Goal: Transaction & Acquisition: Register for event/course

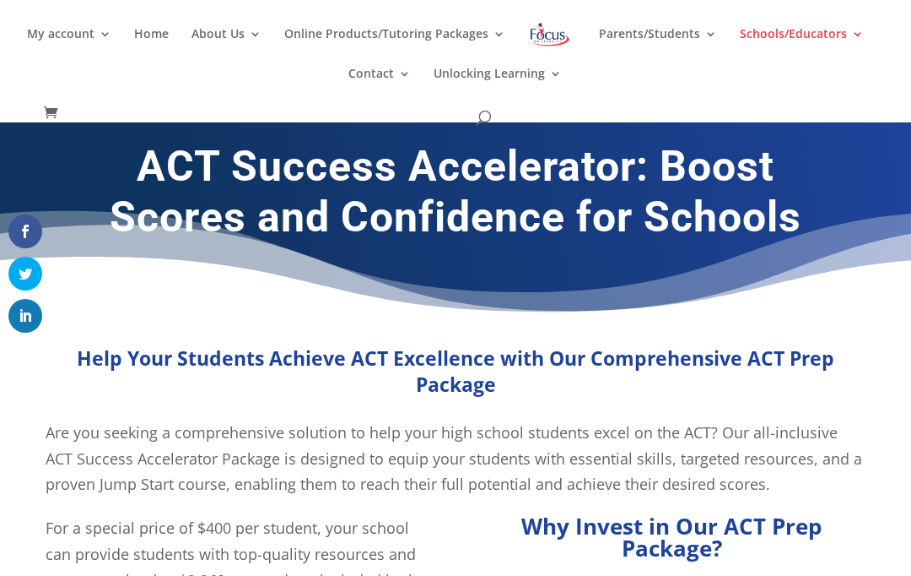
click at [542, 32] on img at bounding box center [550, 34] width 44 height 30
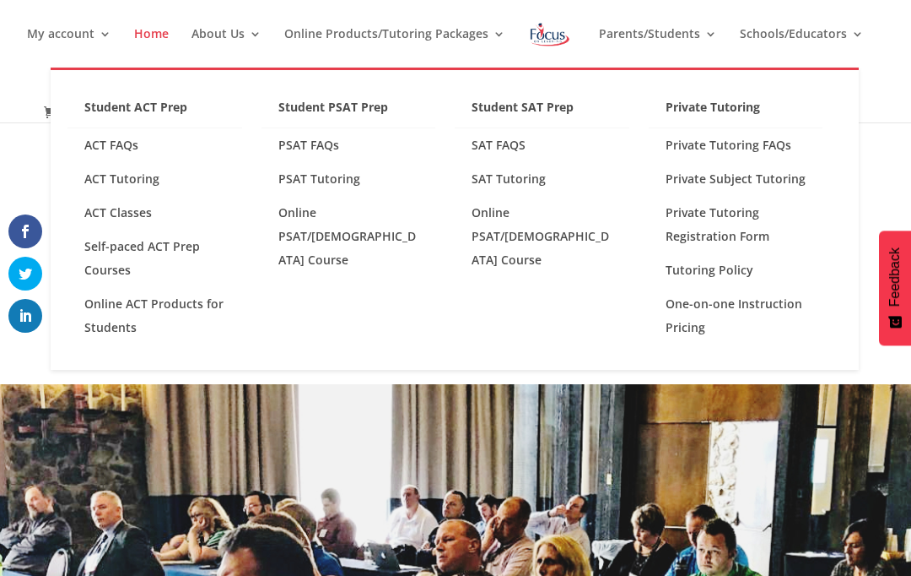
click at [145, 320] on link "Online ACT Products for Students" at bounding box center [155, 315] width 175 height 57
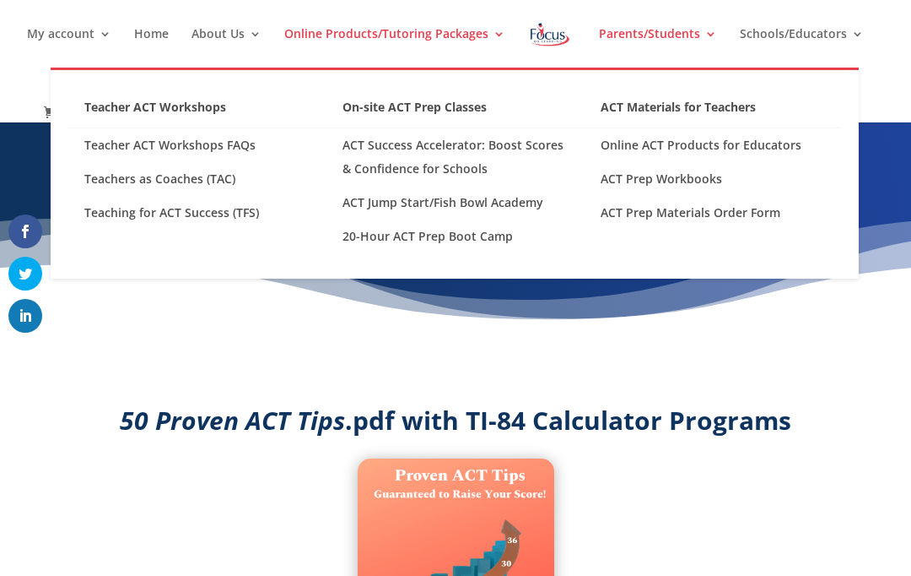
click at [218, 218] on link "Teaching for ACT Success (TFS)" at bounding box center [197, 213] width 258 height 34
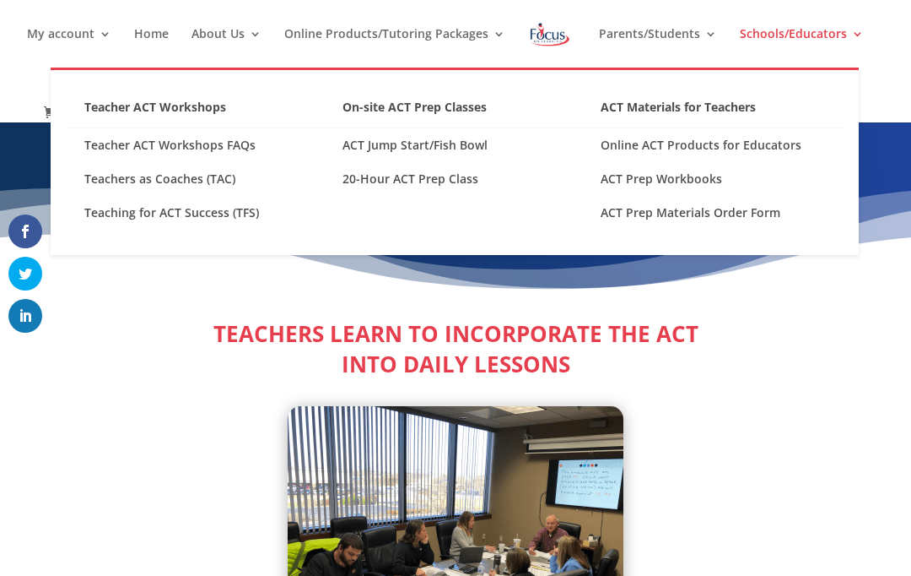
click at [730, 211] on link "ACT Prep Materials Order Form" at bounding box center [713, 213] width 258 height 34
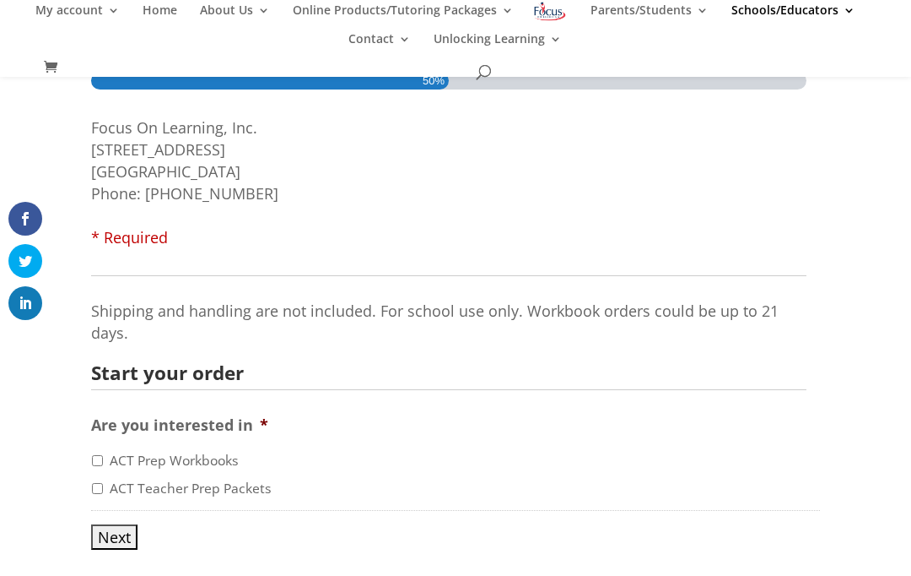
scroll to position [226, 0]
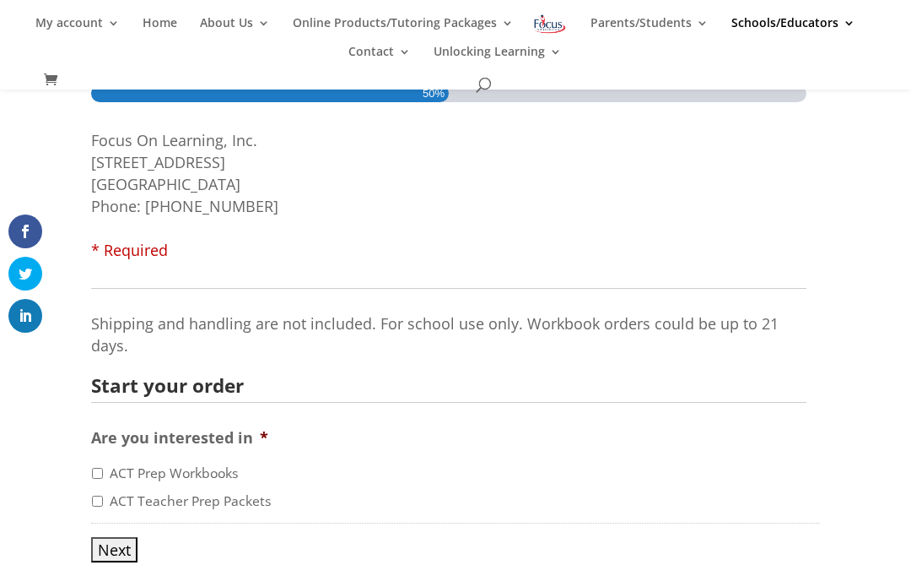
click at [176, 504] on label "ACT Teacher Prep Packets" at bounding box center [191, 501] width 162 height 20
click at [103, 504] on input "ACT Teacher Prep Packets" at bounding box center [97, 500] width 11 height 11
checkbox input "true"
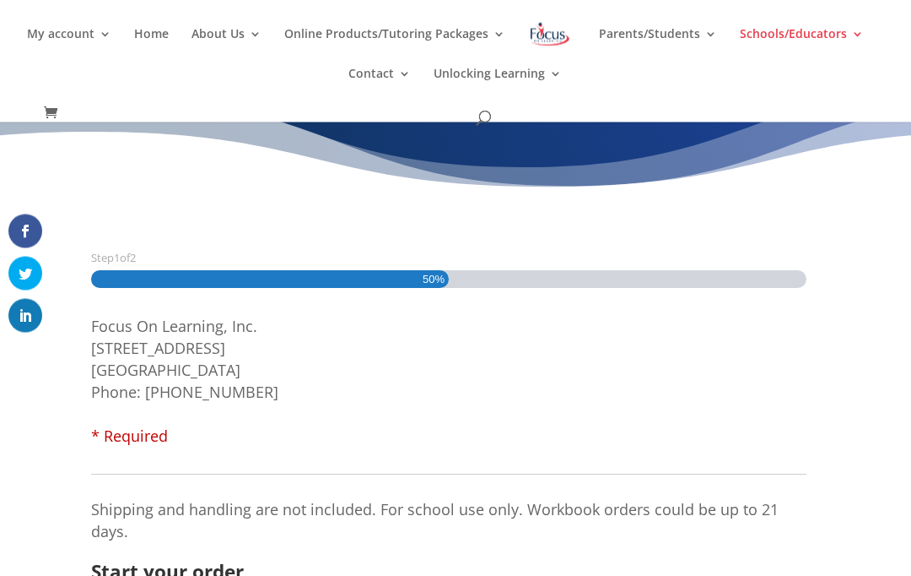
scroll to position [0, 0]
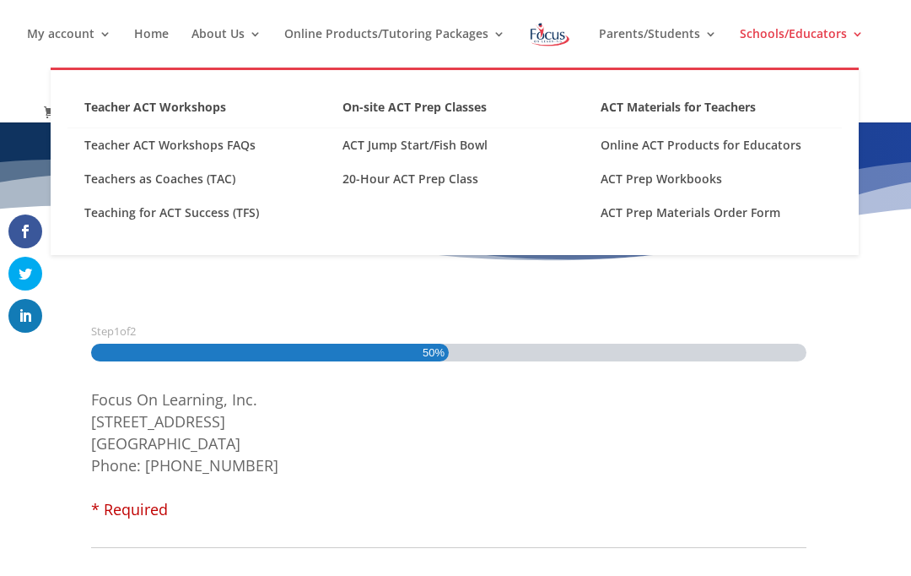
click at [702, 175] on link "ACT Prep Workbooks" at bounding box center [713, 179] width 258 height 34
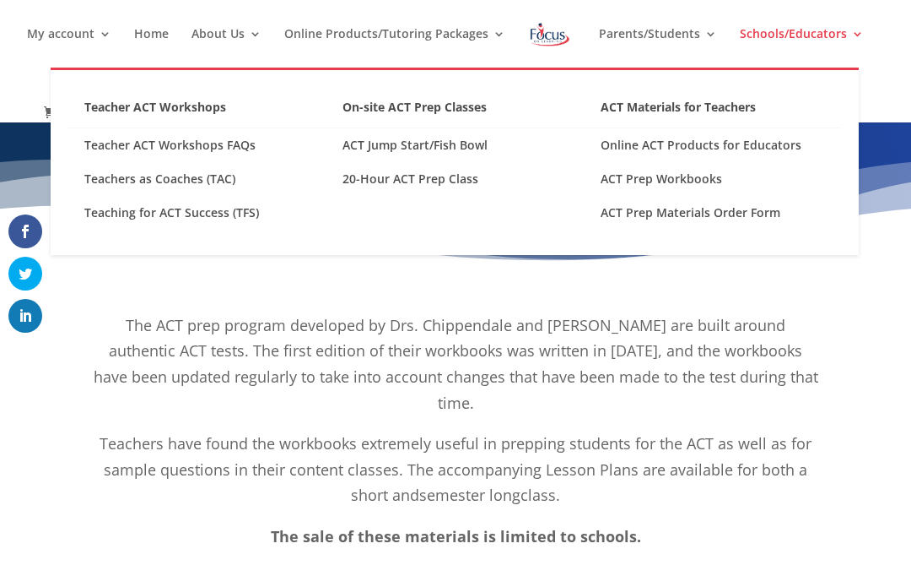
click at [712, 142] on link "Online ACT Products for Educators" at bounding box center [713, 145] width 258 height 34
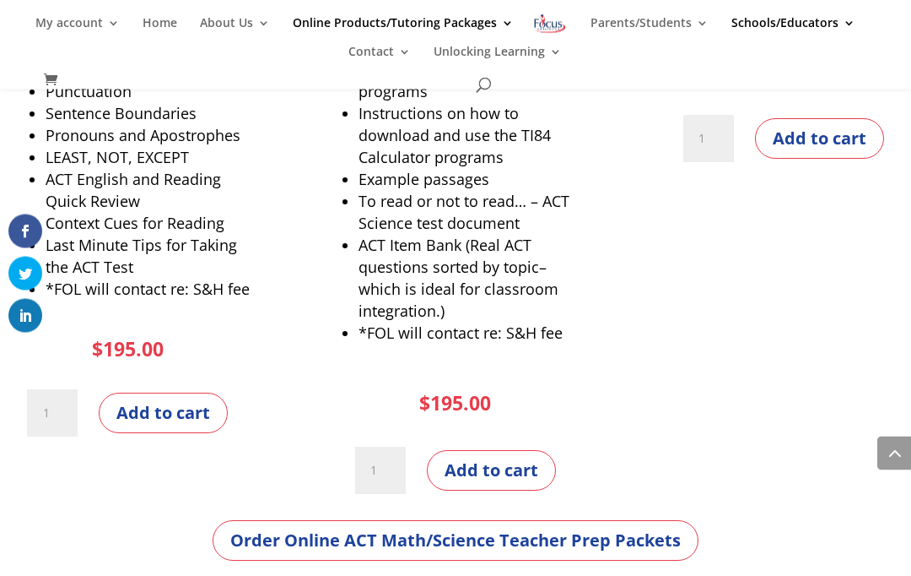
scroll to position [1798, 0]
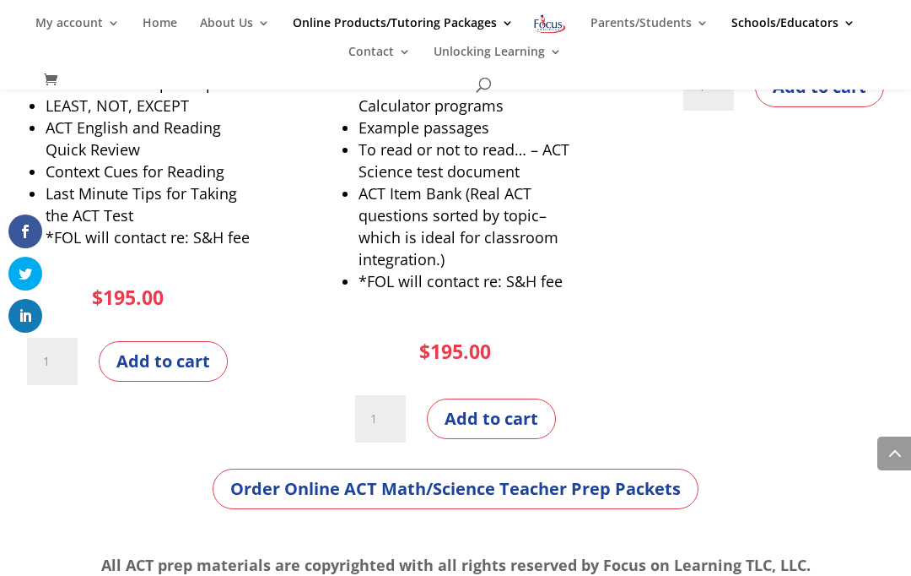
click at [530, 489] on link "Order Online ACT Math/Science Teacher Prep Packets" at bounding box center [456, 488] width 486 height 41
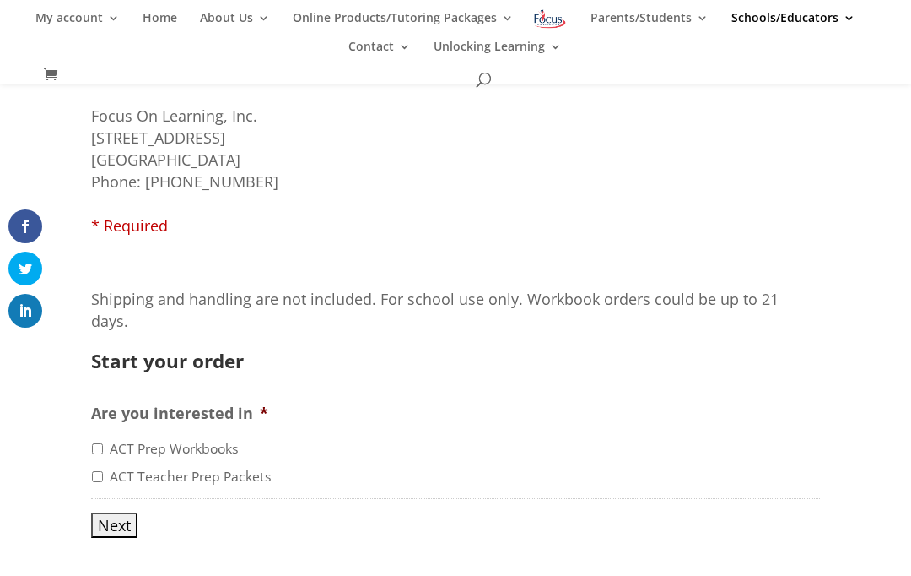
scroll to position [226, 0]
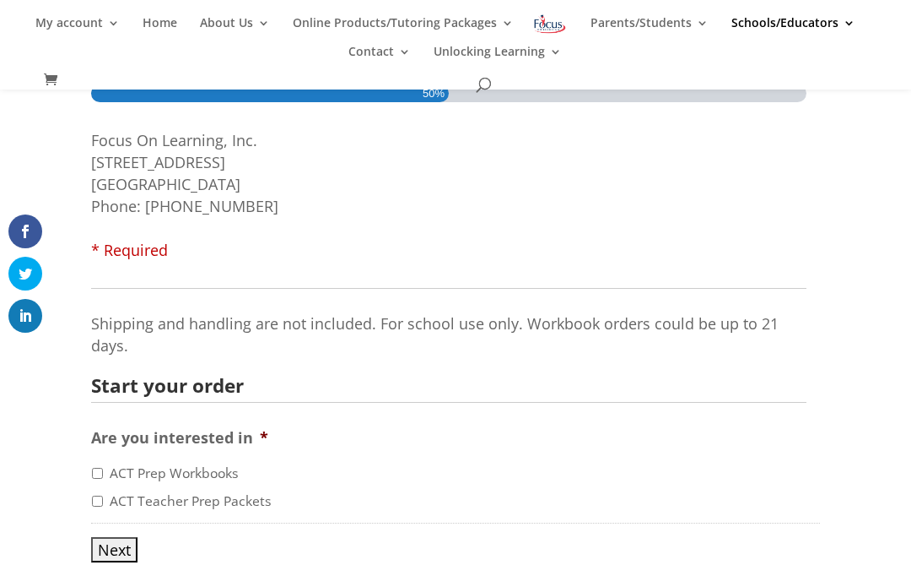
click at [191, 503] on label "ACT Teacher Prep Packets" at bounding box center [191, 501] width 162 height 20
click at [103, 503] on input "ACT Teacher Prep Packets" at bounding box center [97, 500] width 11 height 11
checkbox input "true"
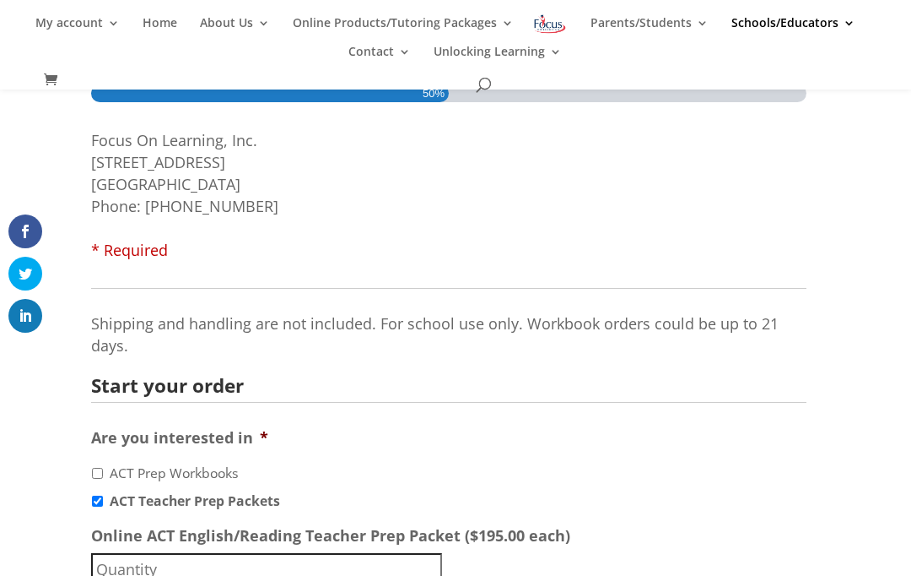
click at [287, 566] on input "Online ACT English/Reading Teacher Prep Packet ($195.00 each)" at bounding box center [266, 569] width 351 height 32
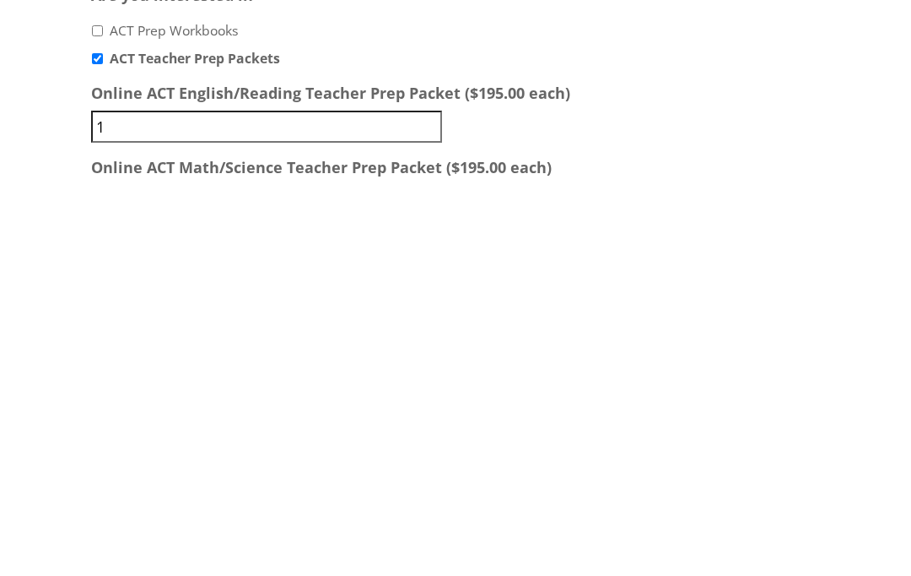
type input "1"
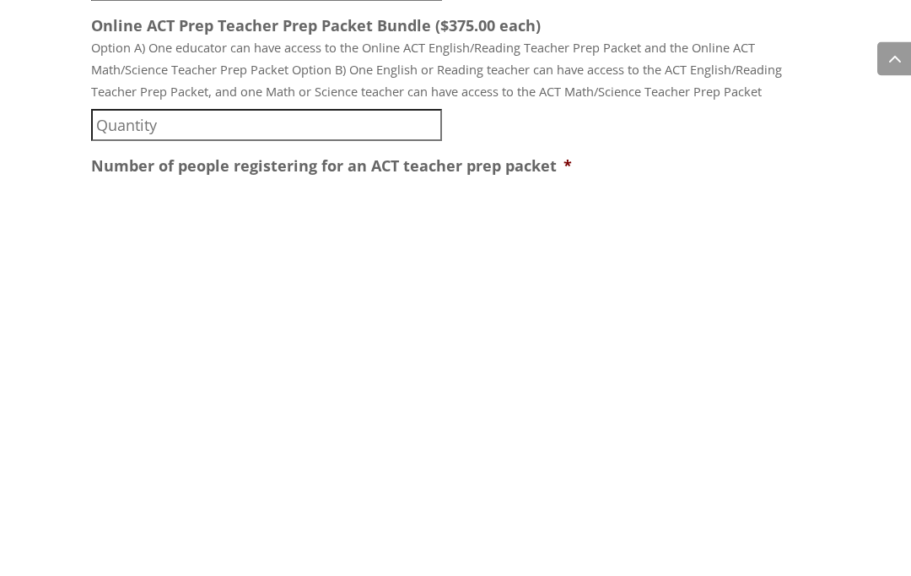
scroll to position [489, 0]
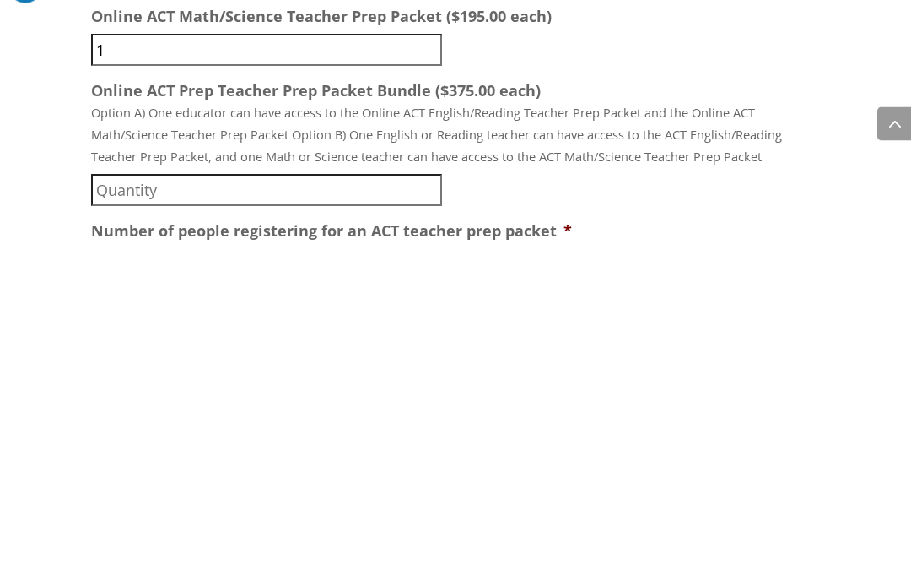
type input "1"
click at [161, 504] on input "Online ACT Prep Teacher Prep Packet Bundle ($375.00 each)" at bounding box center [266, 520] width 351 height 32
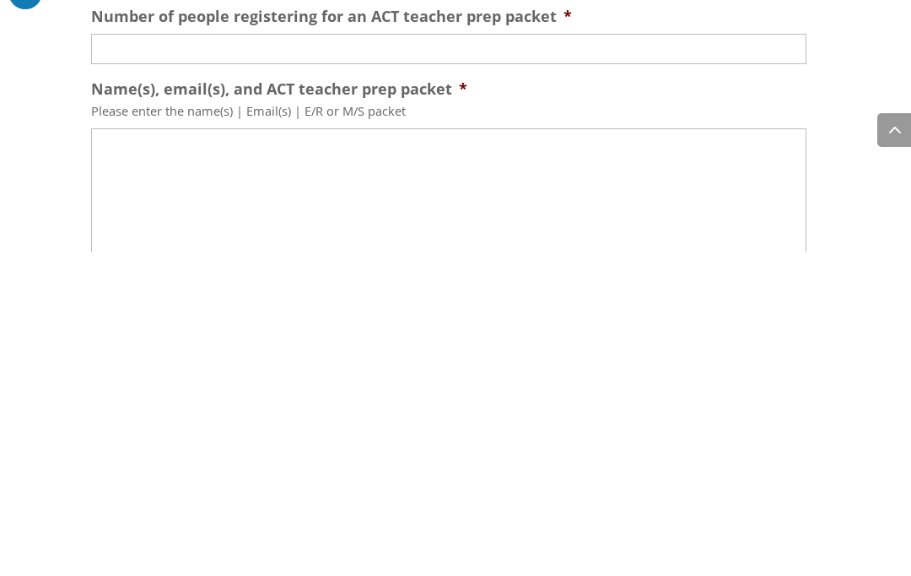
scroll to position [711, 0]
type input "1"
click at [171, 357] on input "Number of people registering for an ACT teacher prep packet *" at bounding box center [449, 372] width 716 height 30
type input "2"
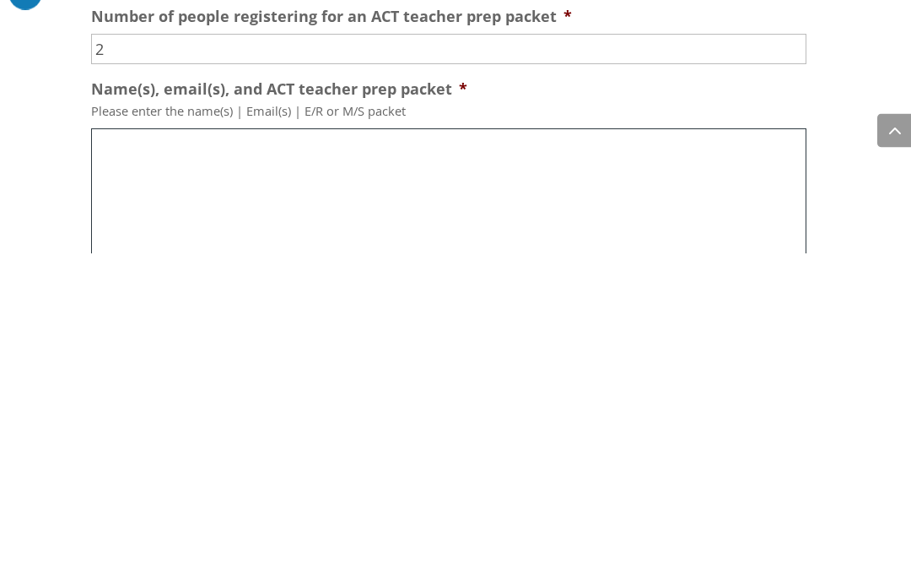
click at [194, 451] on textarea "Name(s), email(s), and ACT teacher prep packet *" at bounding box center [449, 586] width 716 height 270
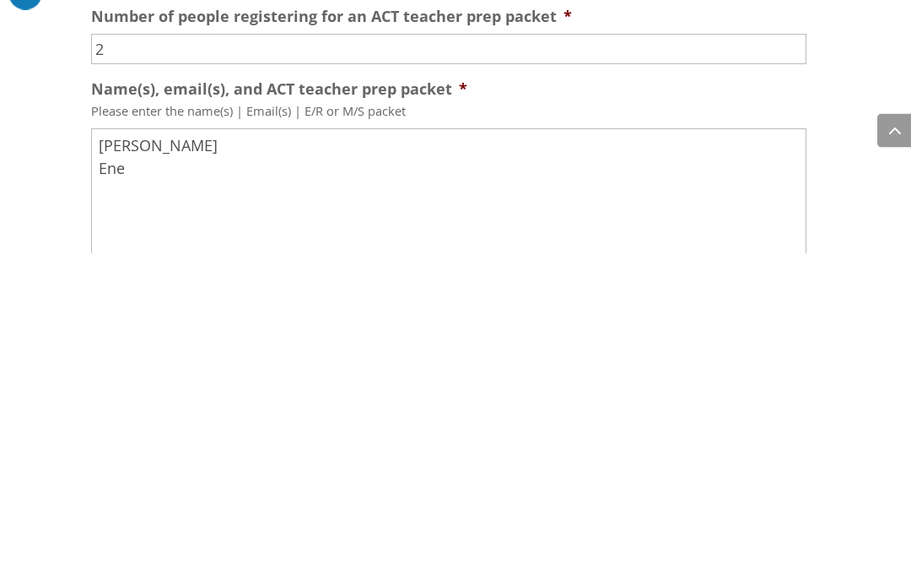
scroll to position [928, 0]
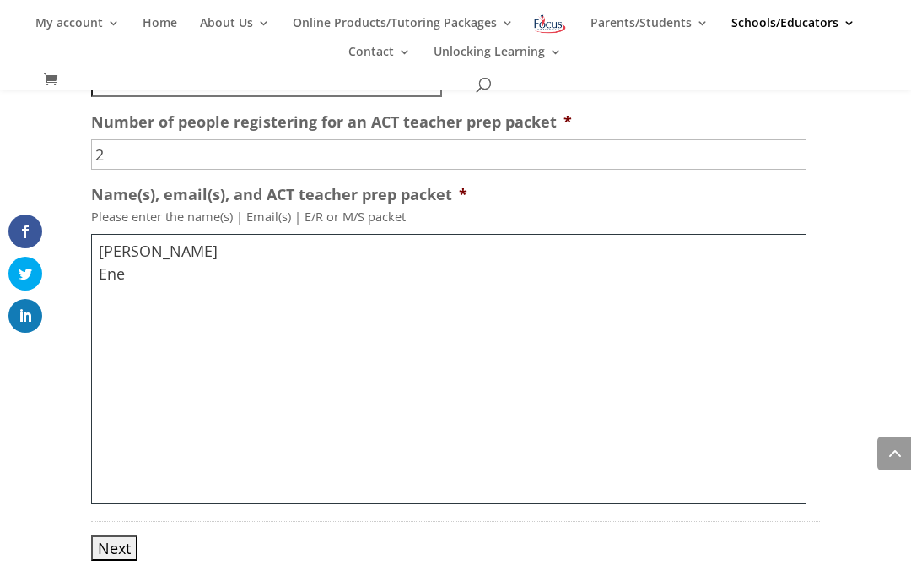
type textarea "Tom s. Ene"
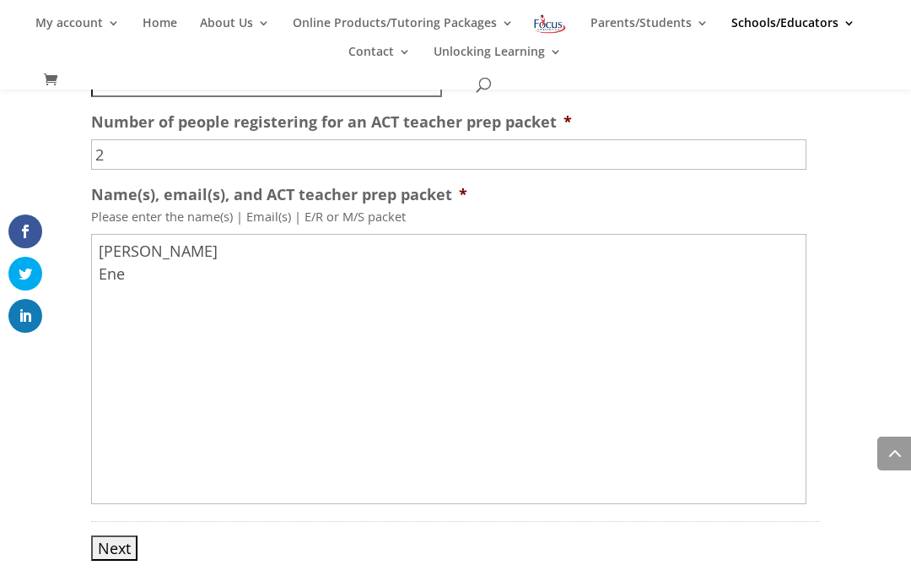
click at [116, 560] on input "Next" at bounding box center [114, 547] width 46 height 25
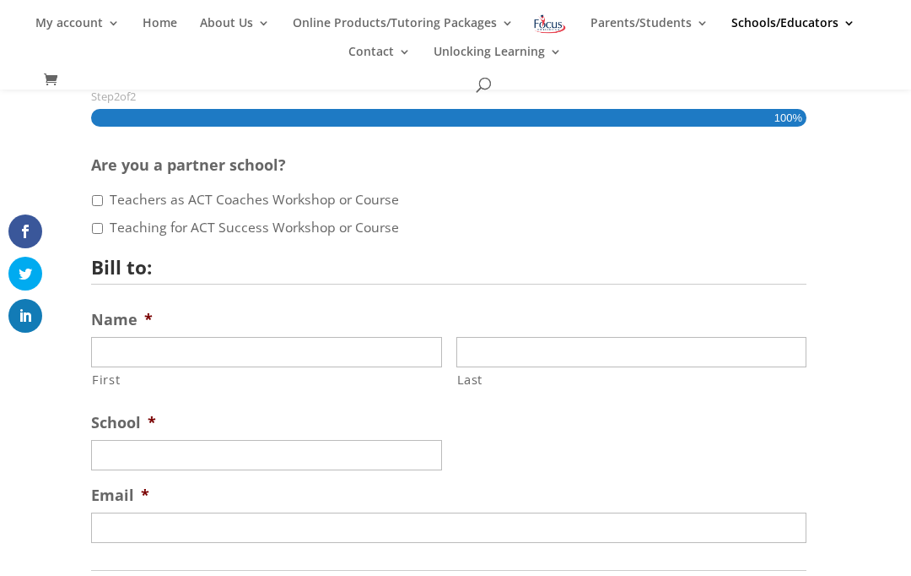
scroll to position [201, 0]
click at [103, 203] on input "Teachers as ACT Coaches Workshop or Course" at bounding box center [97, 201] width 11 height 11
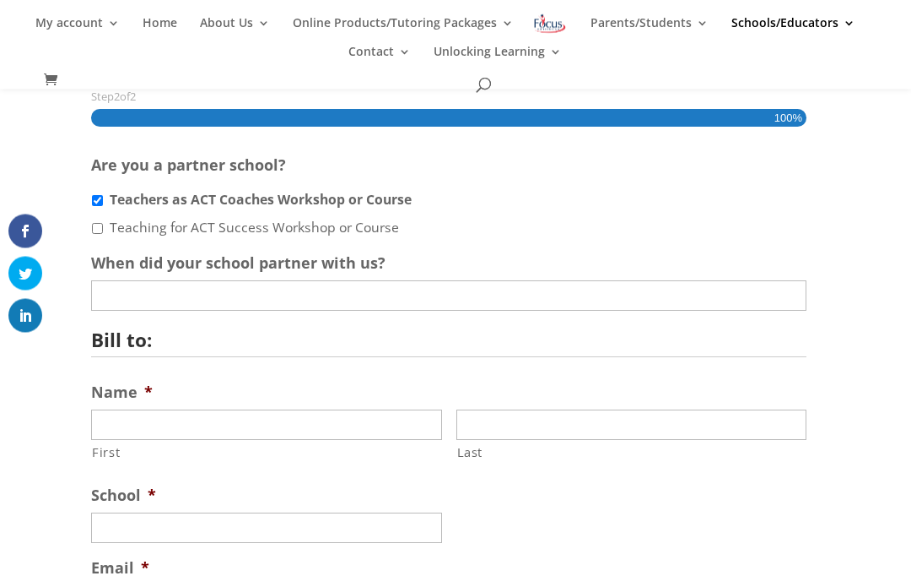
scroll to position [202, 0]
click at [111, 201] on label "Teachers as ACT Coaches Workshop or Course" at bounding box center [261, 200] width 302 height 20
click at [103, 201] on input "Teachers as ACT Coaches Workshop or Course" at bounding box center [97, 200] width 11 height 11
checkbox input "false"
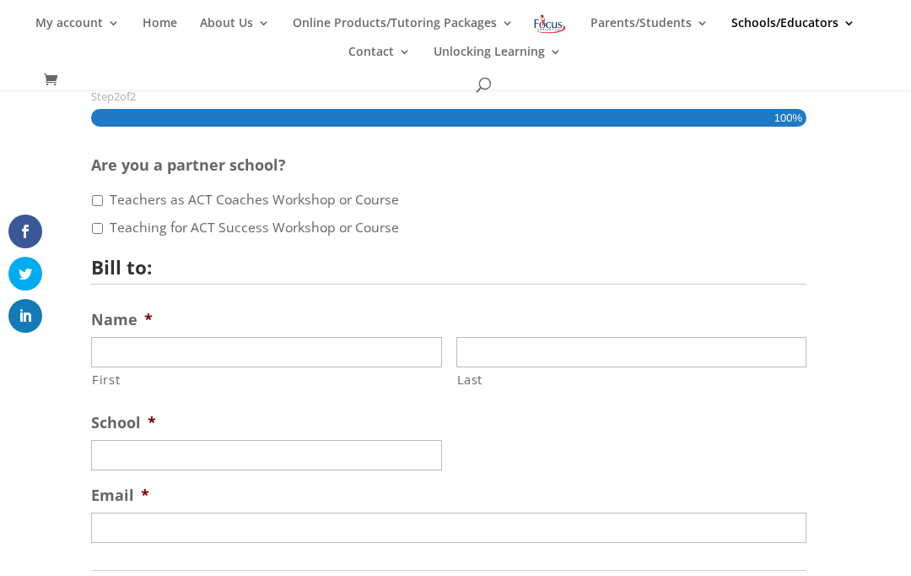
click at [112, 226] on label "Teaching for ACT Success Workshop or Course" at bounding box center [254, 228] width 289 height 20
click at [103, 226] on input "Teaching for ACT Success Workshop or Course" at bounding box center [97, 228] width 11 height 11
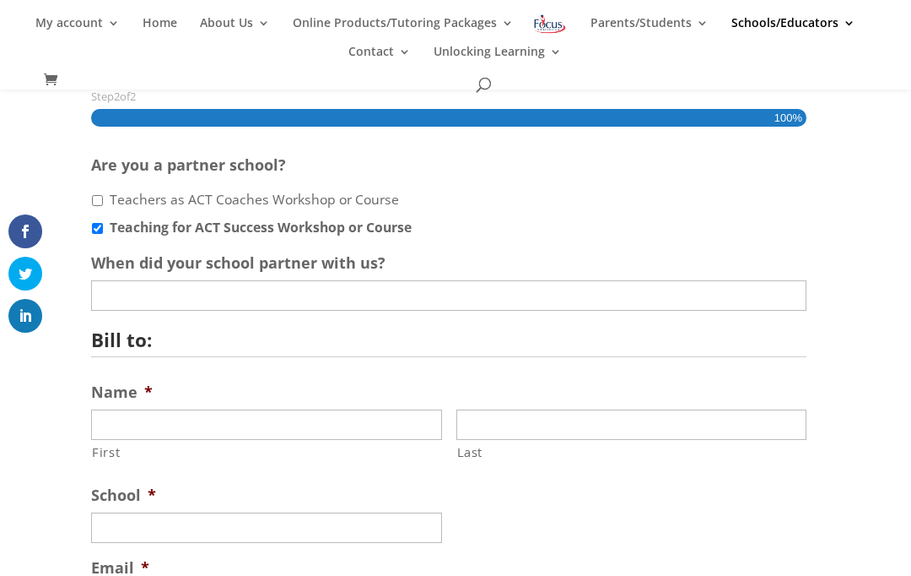
click at [102, 232] on input "Teaching for ACT Success Workshop or Course" at bounding box center [97, 228] width 11 height 11
checkbox input "false"
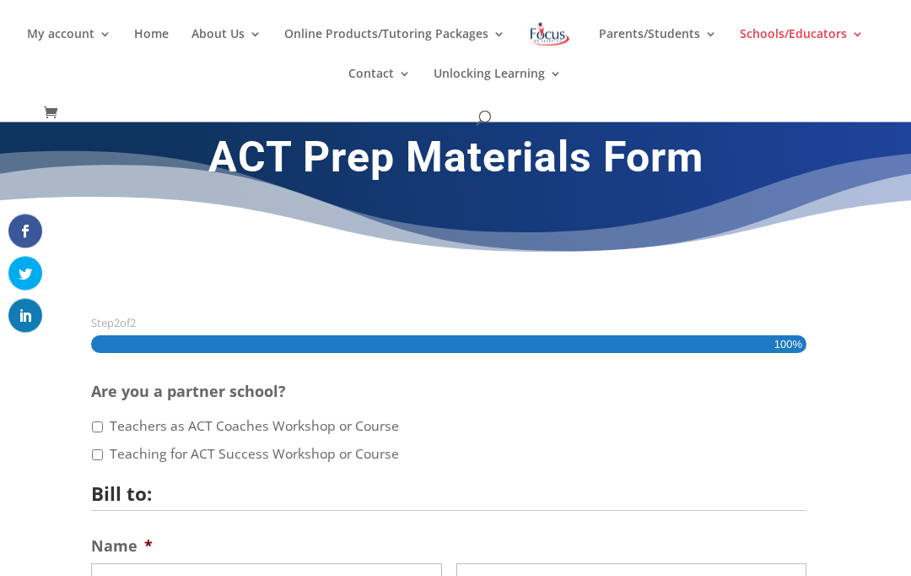
scroll to position [0, 0]
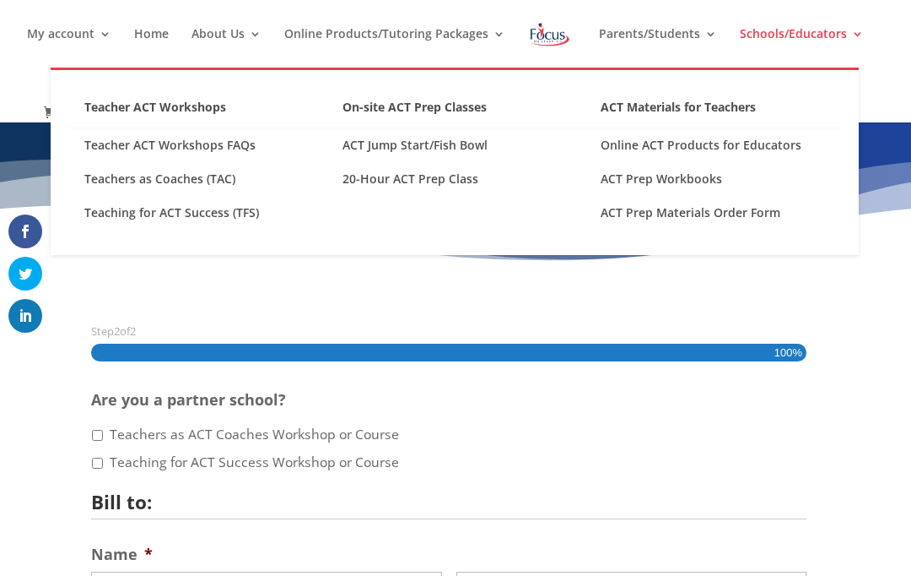
click at [548, 41] on img at bounding box center [550, 34] width 44 height 30
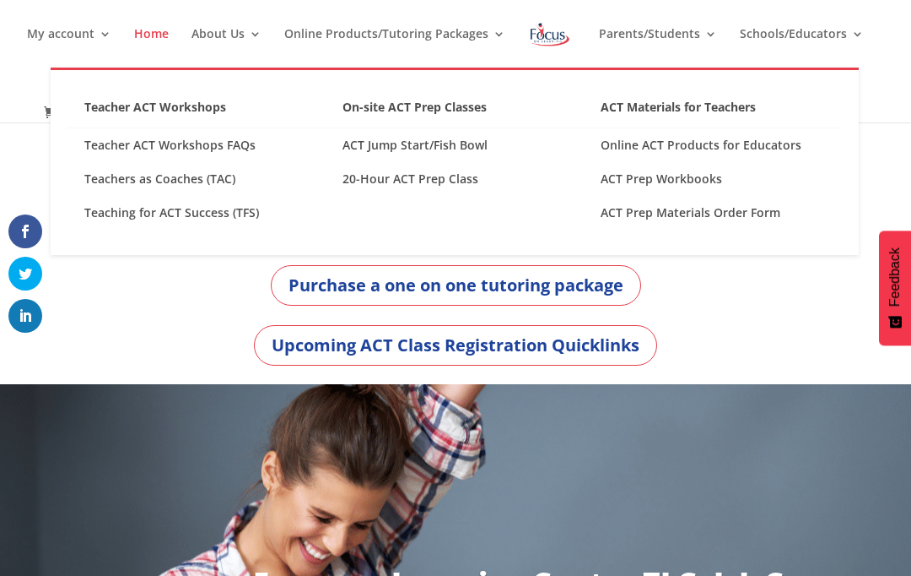
click at [641, 147] on link "Online ACT Products for Educators" at bounding box center [713, 145] width 258 height 34
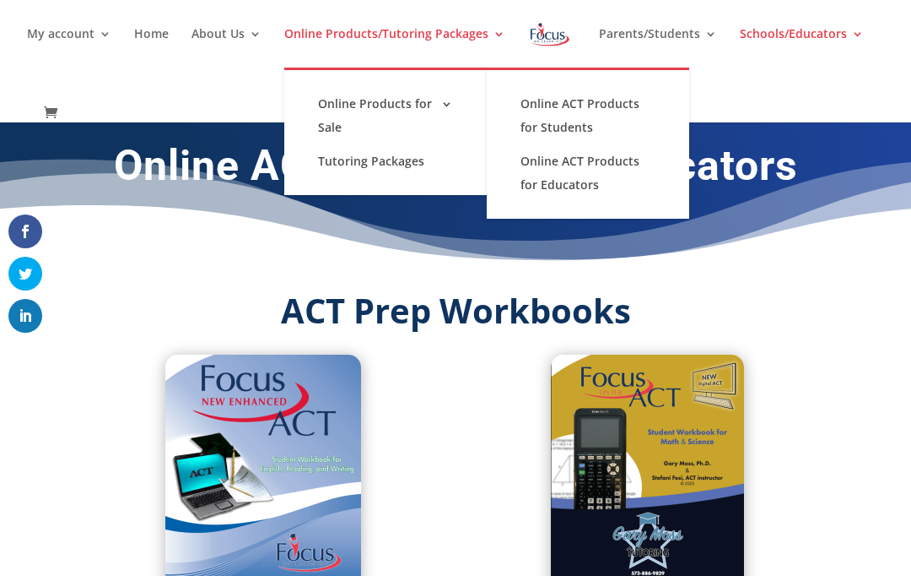
click at [599, 123] on link "Online ACT Products for Students" at bounding box center [588, 115] width 169 height 57
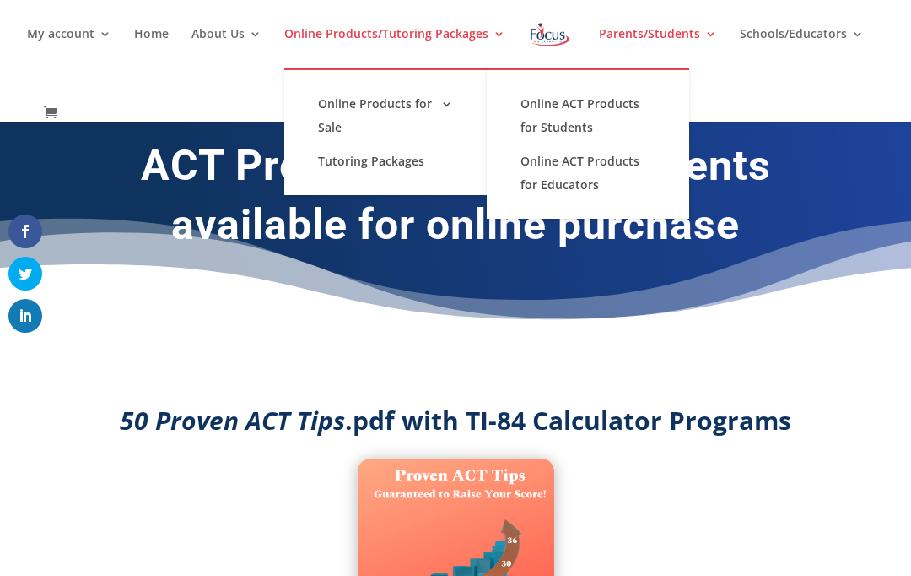
click at [625, 190] on link "Online ACT Products for Educators" at bounding box center [588, 172] width 169 height 57
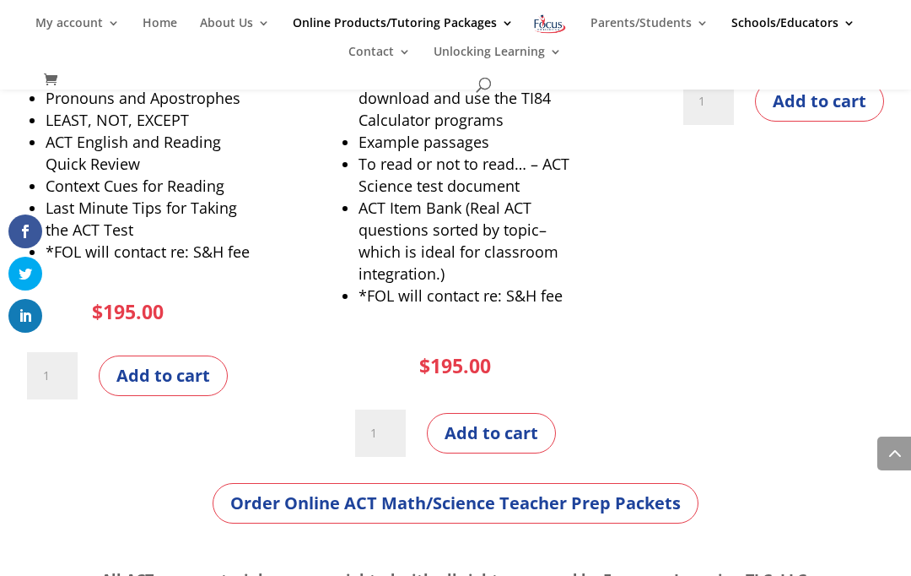
scroll to position [1798, 0]
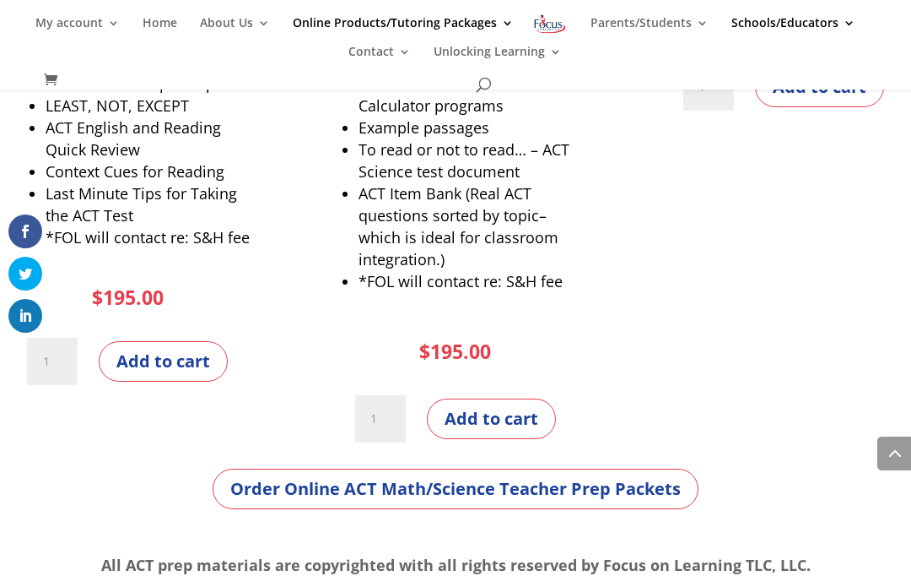
click at [480, 489] on link "Order Online ACT Math/Science Teacher Prep Packets" at bounding box center [456, 488] width 486 height 41
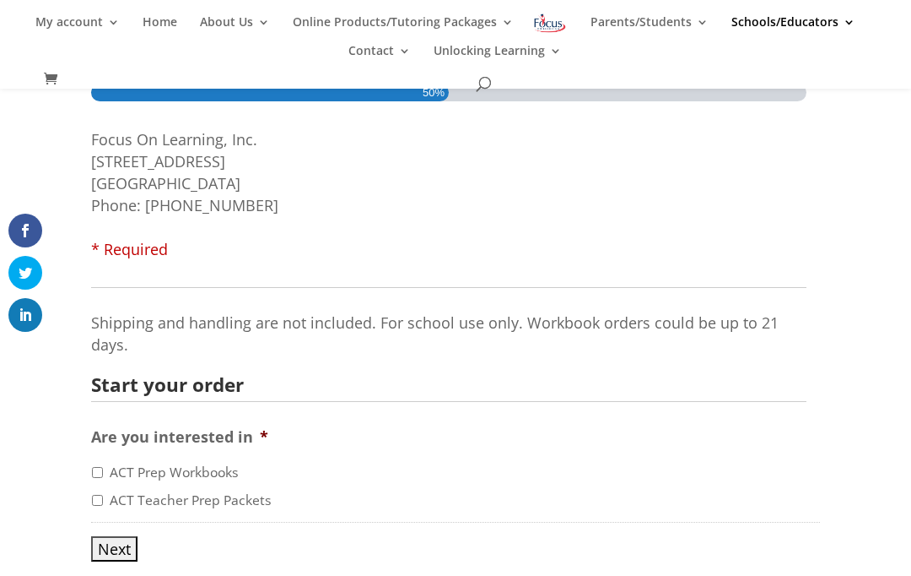
scroll to position [297, 0]
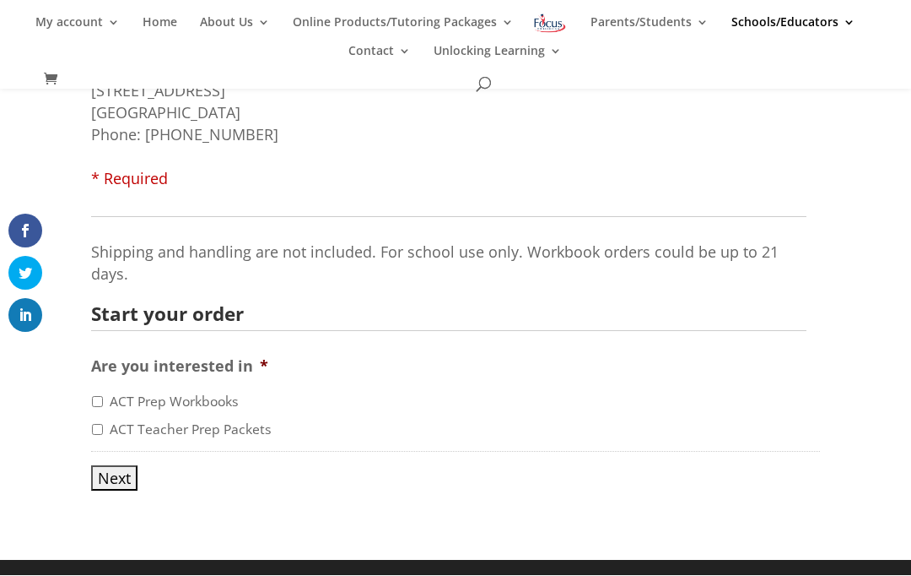
click at [164, 428] on label "ACT Teacher Prep Packets" at bounding box center [191, 430] width 162 height 20
click at [103, 428] on input "ACT Teacher Prep Packets" at bounding box center [97, 429] width 11 height 11
checkbox input "true"
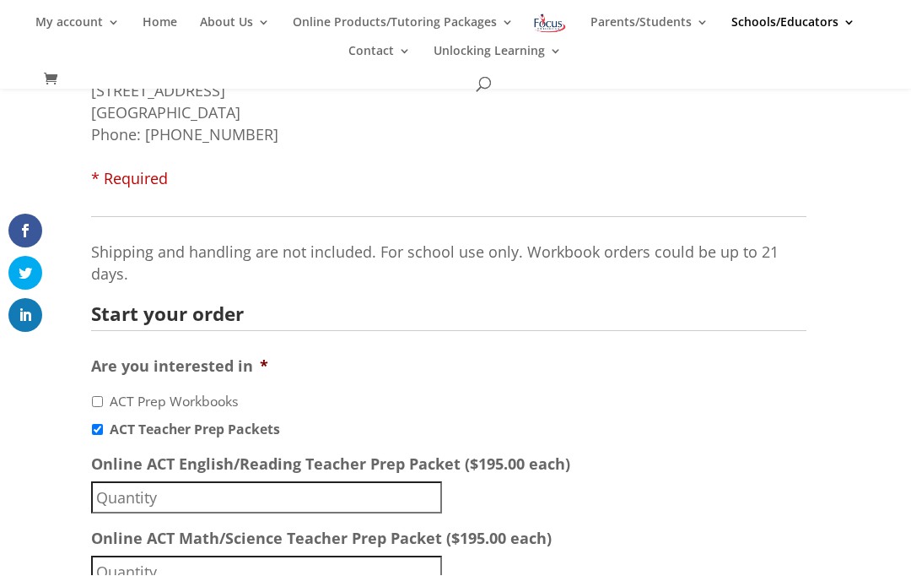
scroll to position [298, 0]
click at [565, 16] on img at bounding box center [550, 24] width 35 height 24
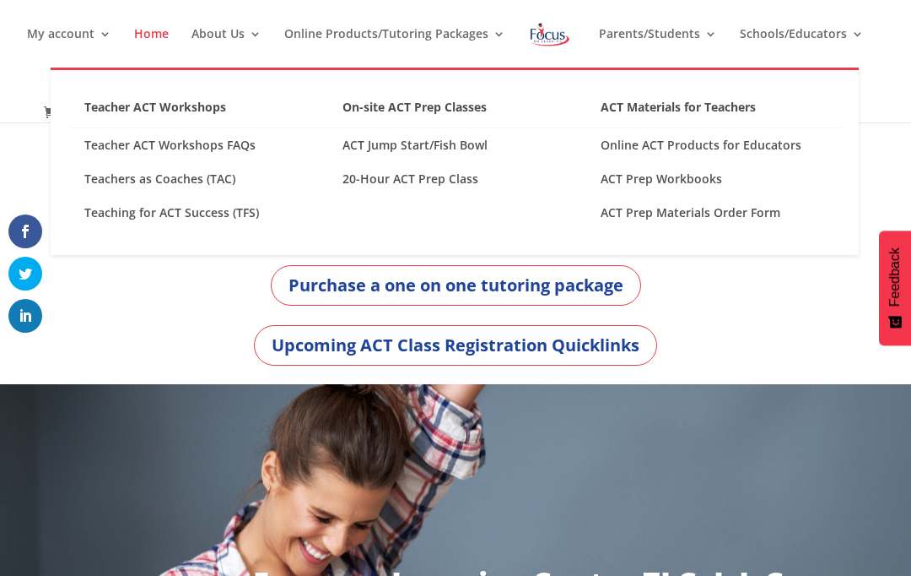
click at [744, 150] on link "Online ACT Products for Educators" at bounding box center [713, 145] width 258 height 34
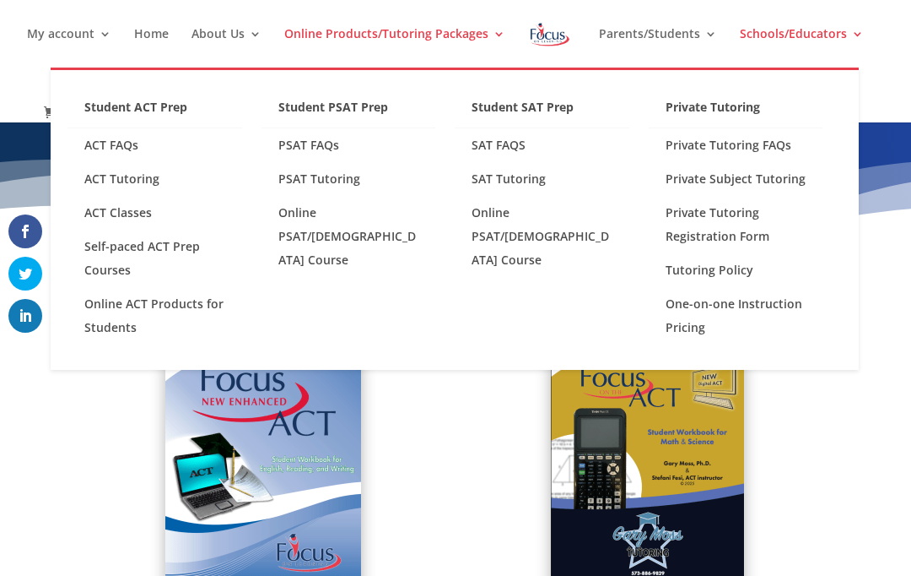
click at [143, 224] on link "ACT Classes" at bounding box center [155, 213] width 175 height 34
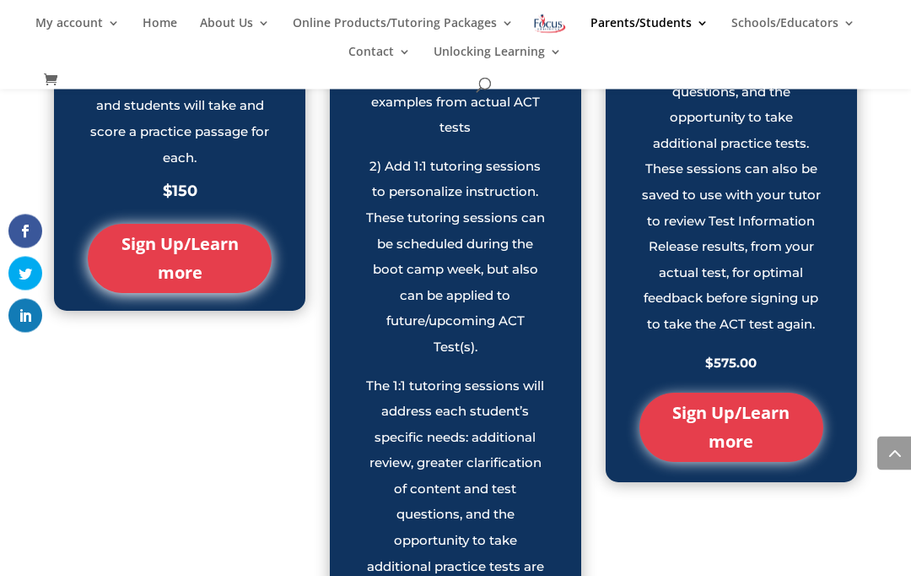
scroll to position [1707, 0]
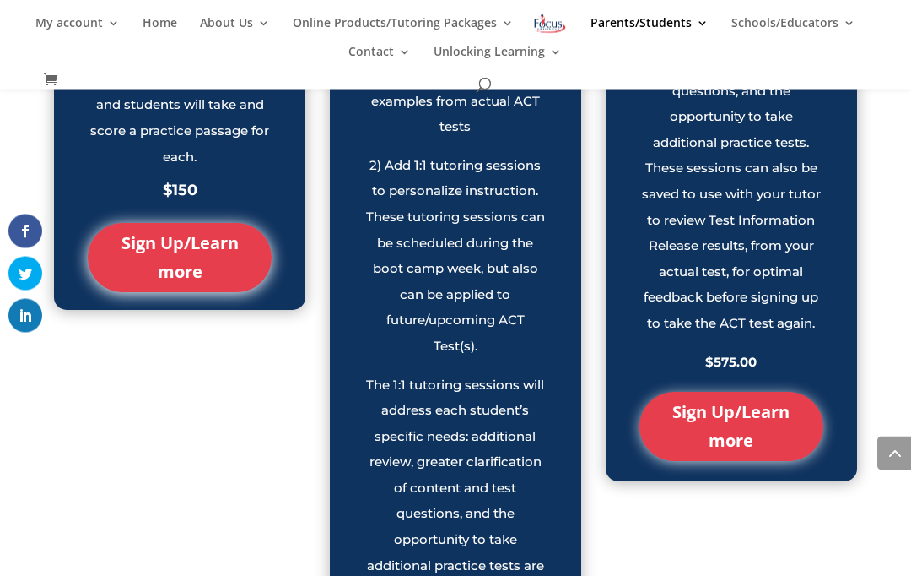
click at [203, 293] on link "Sign Up/Learn more" at bounding box center [180, 258] width 184 height 69
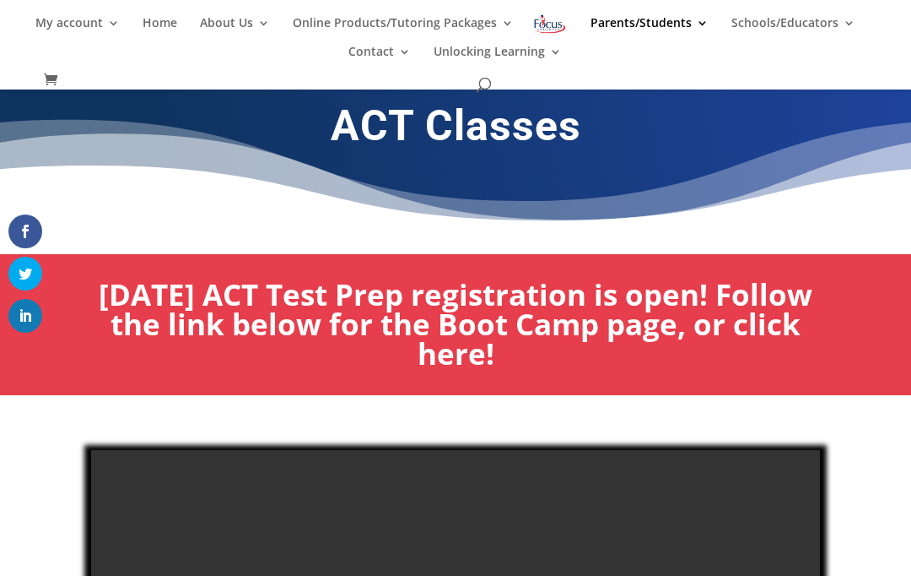
scroll to position [0, 0]
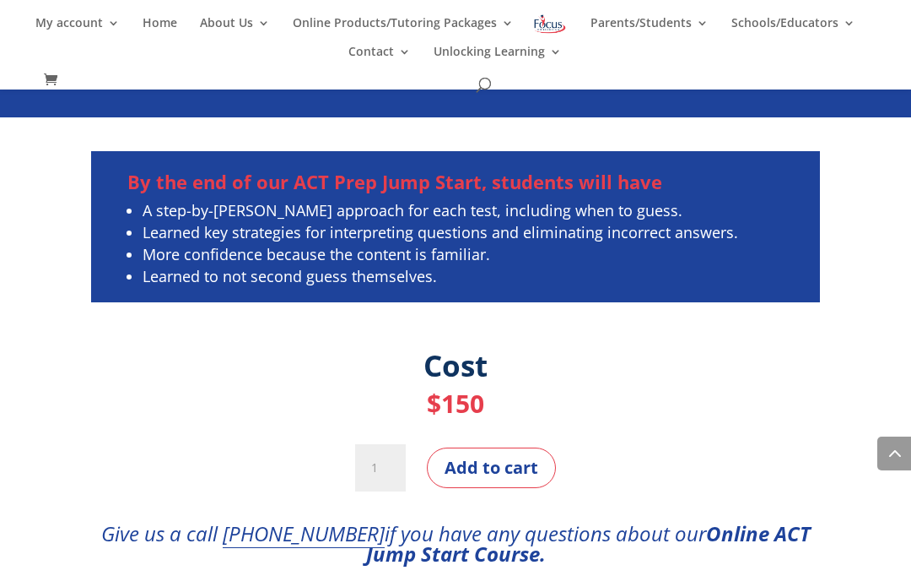
scroll to position [5152, 0]
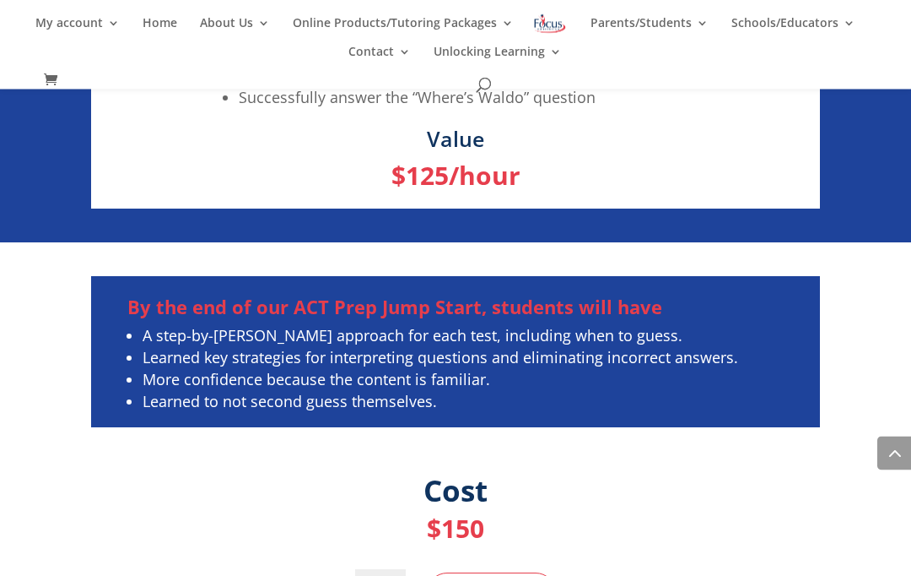
scroll to position [5081, 0]
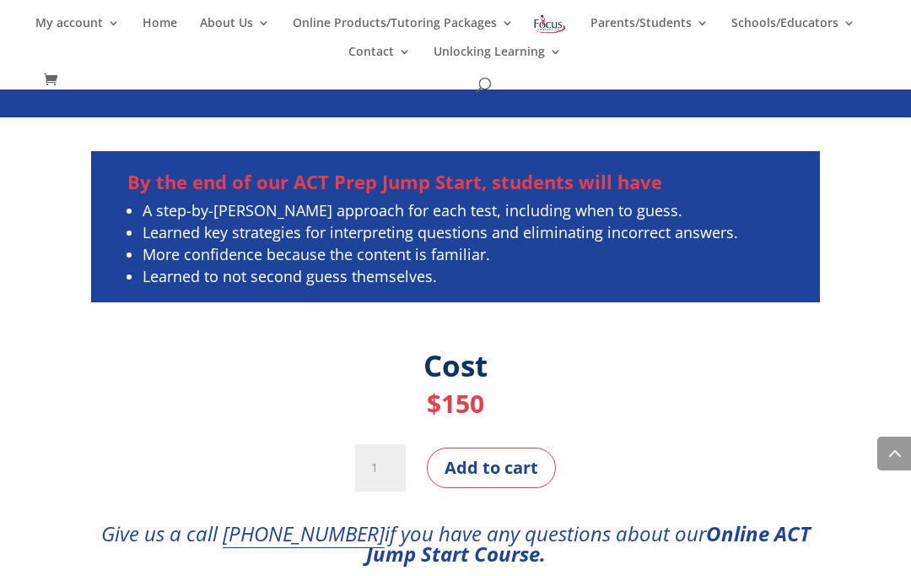
click at [523, 462] on button "Add to cart" at bounding box center [491, 467] width 129 height 41
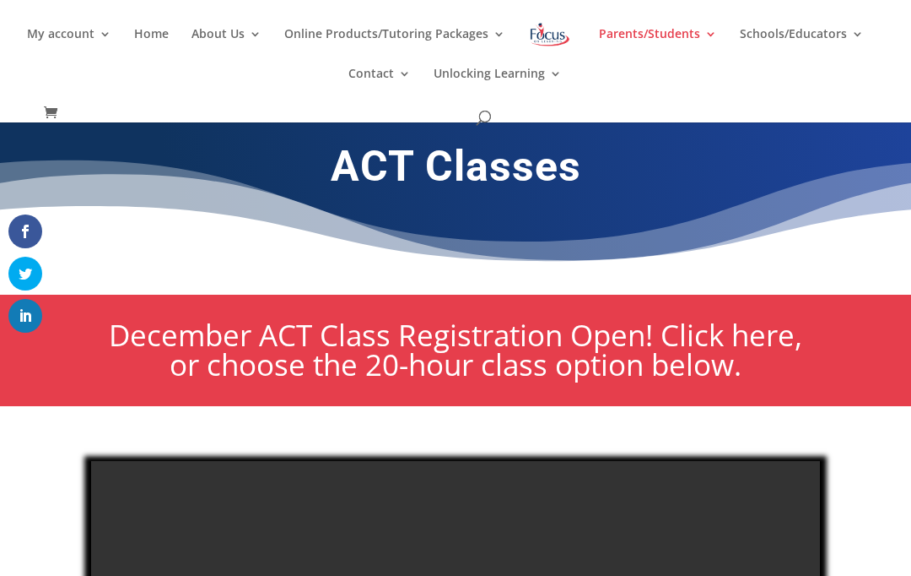
click at [513, 338] on span "December ACT Class Registration Open! Click here, or choose the 20-hour class o…" at bounding box center [456, 349] width 694 height 69
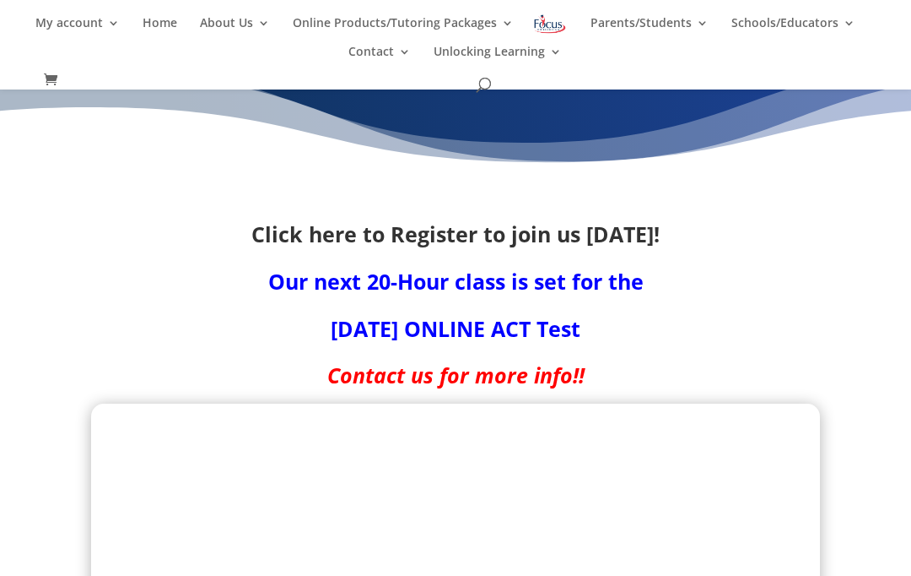
click at [482, 237] on strong "Click here to Register to join us today!" at bounding box center [455, 233] width 408 height 29
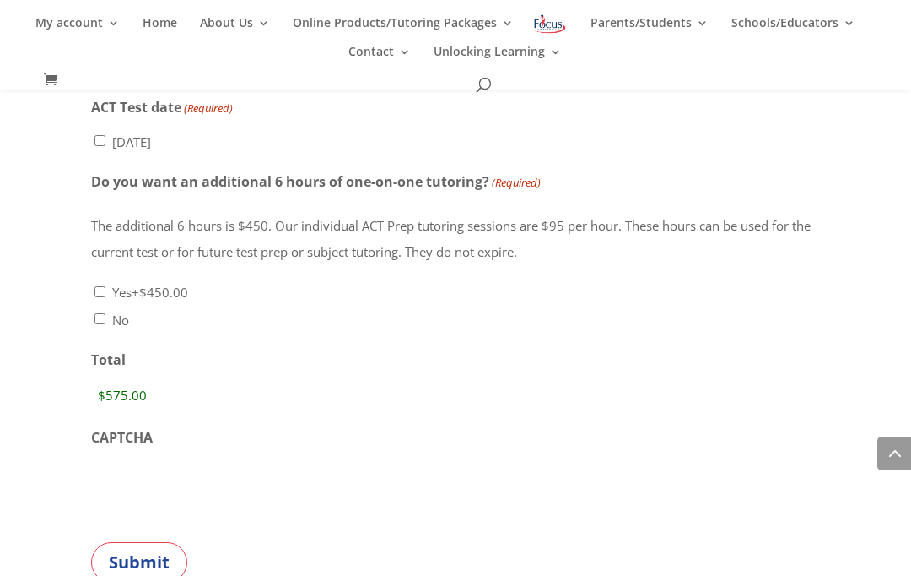
scroll to position [5633, 0]
click at [100, 306] on div "No" at bounding box center [455, 319] width 729 height 27
click at [105, 287] on input "Yes +$450.00" at bounding box center [100, 292] width 11 height 11
checkbox input "true"
type input "$1,025.00"
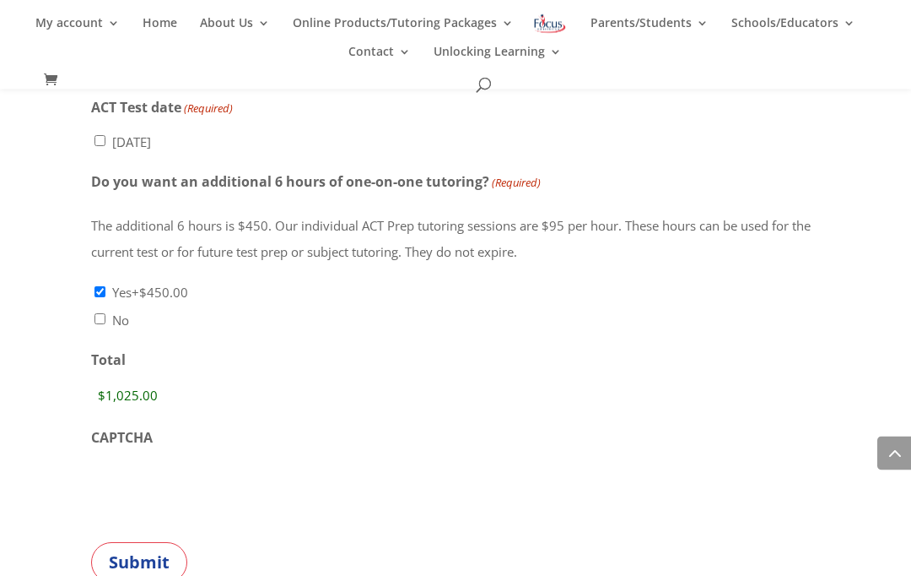
scroll to position [5634, 0]
click at [99, 286] on input "Yes +$450.00" at bounding box center [100, 291] width 11 height 11
checkbox input "false"
type input "$575.00"
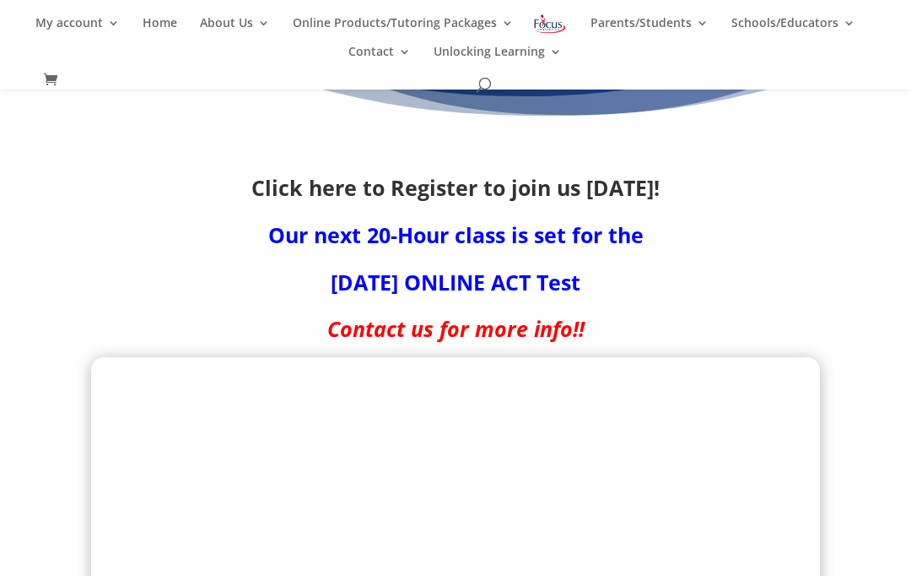
scroll to position [243, 0]
